Goal: Task Accomplishment & Management: Use online tool/utility

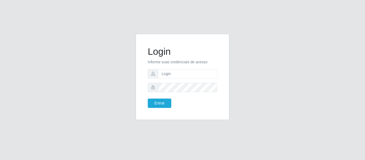
type input "[EMAIL_ADDRESS][DOMAIN_NAME]"
click at [148, 99] on button "Entrar" at bounding box center [160, 103] width 24 height 9
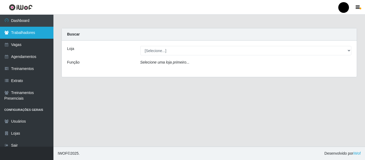
click at [38, 31] on link "Trabalhadores" at bounding box center [26, 33] width 53 height 12
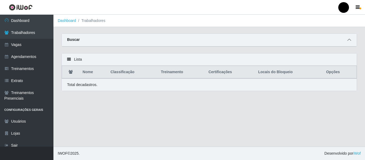
click at [351, 41] on span at bounding box center [349, 40] width 6 height 6
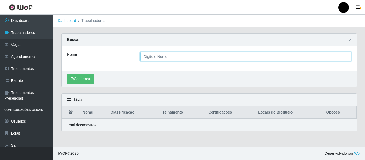
click at [249, 56] on input "Nome" at bounding box center [245, 56] width 211 height 9
type input "geruza"
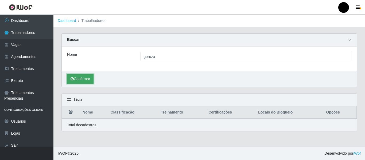
click at [76, 79] on button "Confirmar" at bounding box center [80, 78] width 26 height 9
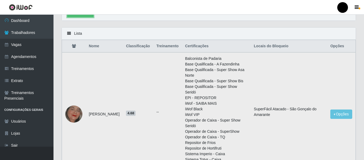
scroll to position [80, 0]
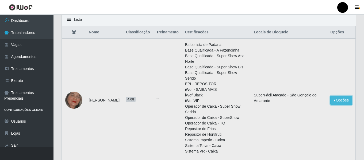
click at [342, 101] on button "Opções" at bounding box center [341, 100] width 22 height 9
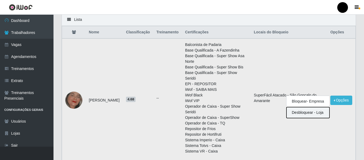
click at [317, 113] on button "Desbloquear - Loja" at bounding box center [307, 112] width 43 height 11
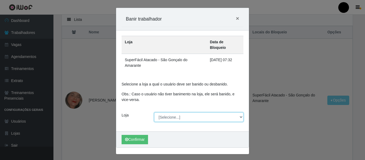
click at [241, 112] on select "[Selecione...] SuperFácil Atacado - Emaús SuperFácil Atacado - Rodoviária Super…" at bounding box center [199, 116] width 90 height 9
select select "408"
click at [154, 112] on select "[Selecione...] SuperFácil Atacado - Emaús SuperFácil Atacado - Rodoviária Super…" at bounding box center [199, 116] width 90 height 9
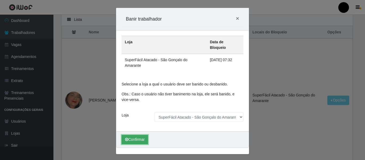
click at [127, 138] on icon "submit" at bounding box center [126, 140] width 3 height 4
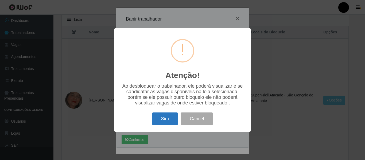
click at [171, 121] on button "Sim" at bounding box center [165, 118] width 26 height 13
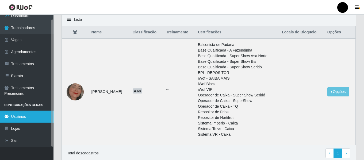
click at [24, 118] on link "Usuários" at bounding box center [26, 117] width 53 height 12
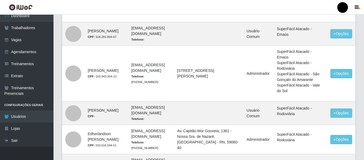
scroll to position [454, 0]
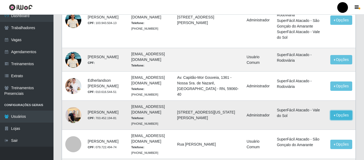
click at [338, 118] on button "Opções" at bounding box center [341, 115] width 22 height 9
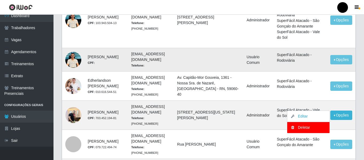
click at [243, 66] on td at bounding box center [208, 60] width 69 height 24
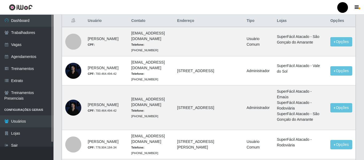
scroll to position [0, 0]
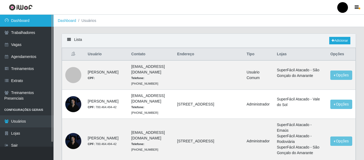
click at [25, 22] on link "Dashboard" at bounding box center [26, 21] width 53 height 12
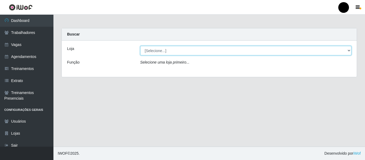
click at [345, 51] on select "[Selecione...] SuperFácil Atacado - Emaús SuperFácil Atacado - Rodoviária Super…" at bounding box center [245, 50] width 211 height 9
select select "408"
click at [140, 46] on select "[Selecione...] SuperFácil Atacado - Emaús SuperFácil Atacado - Rodoviária Super…" at bounding box center [245, 50] width 211 height 9
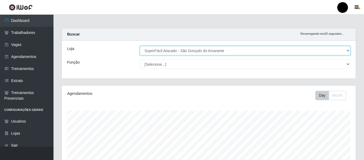
scroll to position [111, 294]
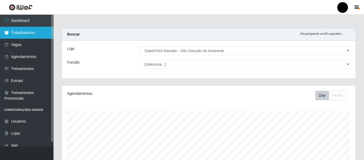
click at [36, 35] on link "Trabalhadores" at bounding box center [26, 33] width 53 height 12
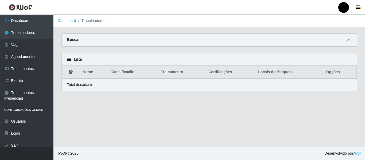
click at [349, 40] on icon at bounding box center [349, 40] width 4 height 4
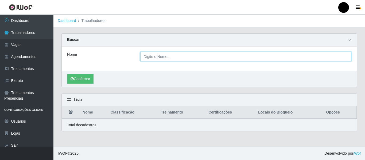
click at [216, 57] on input "Nome" at bounding box center [245, 56] width 211 height 9
type input "moniele"
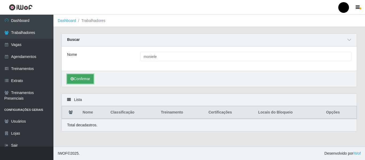
click at [81, 80] on button "Confirmar" at bounding box center [80, 78] width 26 height 9
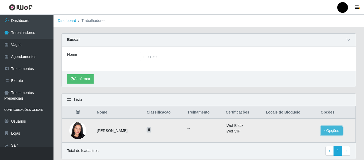
click at [337, 130] on button "Opções" at bounding box center [331, 130] width 22 height 9
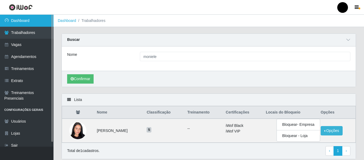
click at [40, 22] on link "Dashboard" at bounding box center [26, 21] width 53 height 12
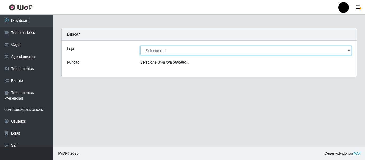
click at [348, 50] on select "[Selecione...] SuperFácil Atacado - Emaús SuperFácil Atacado - Rodoviária Super…" at bounding box center [245, 50] width 211 height 9
select select "408"
click at [140, 46] on select "[Selecione...] SuperFácil Atacado - Emaús SuperFácil Atacado - Rodoviária Super…" at bounding box center [245, 50] width 211 height 9
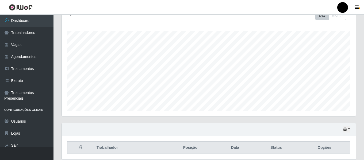
scroll to position [100, 0]
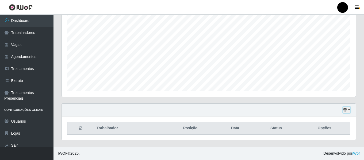
click at [348, 110] on button "button" at bounding box center [346, 110] width 7 height 6
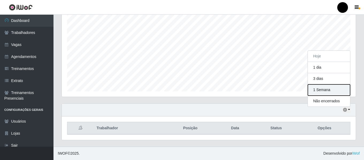
click at [327, 90] on button "1 Semana" at bounding box center [329, 89] width 42 height 11
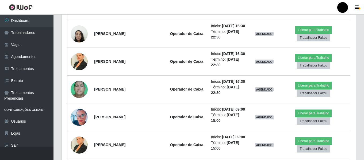
scroll to position [634, 0]
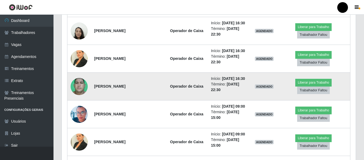
click at [85, 87] on img at bounding box center [79, 86] width 17 height 38
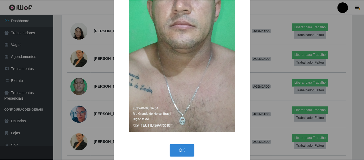
scroll to position [124, 0]
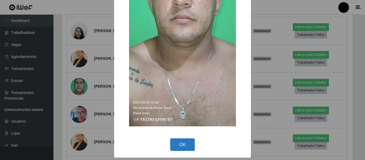
click at [187, 145] on button "OK" at bounding box center [182, 144] width 25 height 13
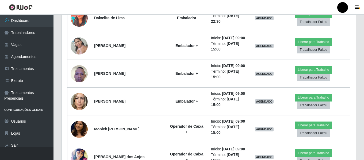
scroll to position [100, 0]
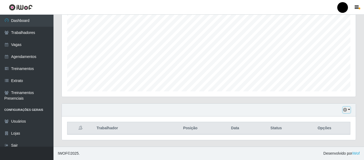
click at [348, 110] on button "button" at bounding box center [346, 110] width 7 height 6
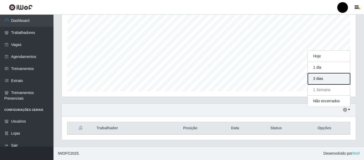
click at [316, 80] on button "3 dias" at bounding box center [329, 78] width 42 height 11
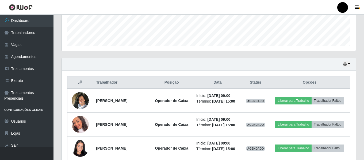
scroll to position [134, 0]
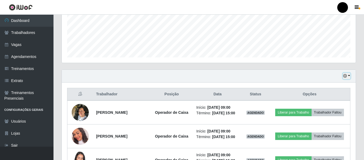
click at [348, 76] on button "button" at bounding box center [346, 76] width 7 height 6
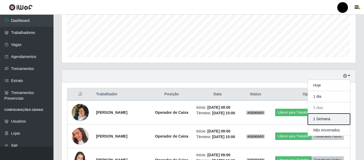
click at [320, 117] on button "1 Semana" at bounding box center [329, 119] width 42 height 11
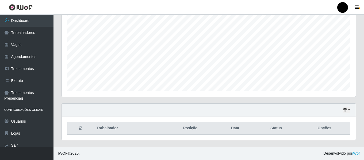
scroll to position [100, 0]
click at [348, 108] on button "button" at bounding box center [346, 110] width 7 height 6
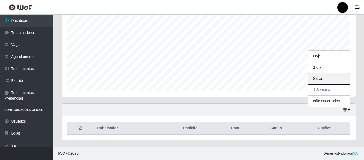
click at [324, 79] on button "3 dias" at bounding box center [329, 78] width 42 height 11
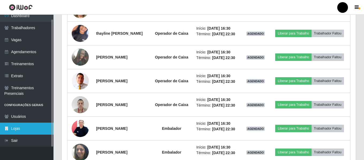
scroll to position [745, 0]
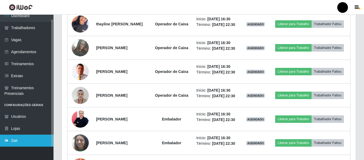
click at [40, 141] on link "Sair" at bounding box center [26, 141] width 53 height 12
